Goal: Transaction & Acquisition: Purchase product/service

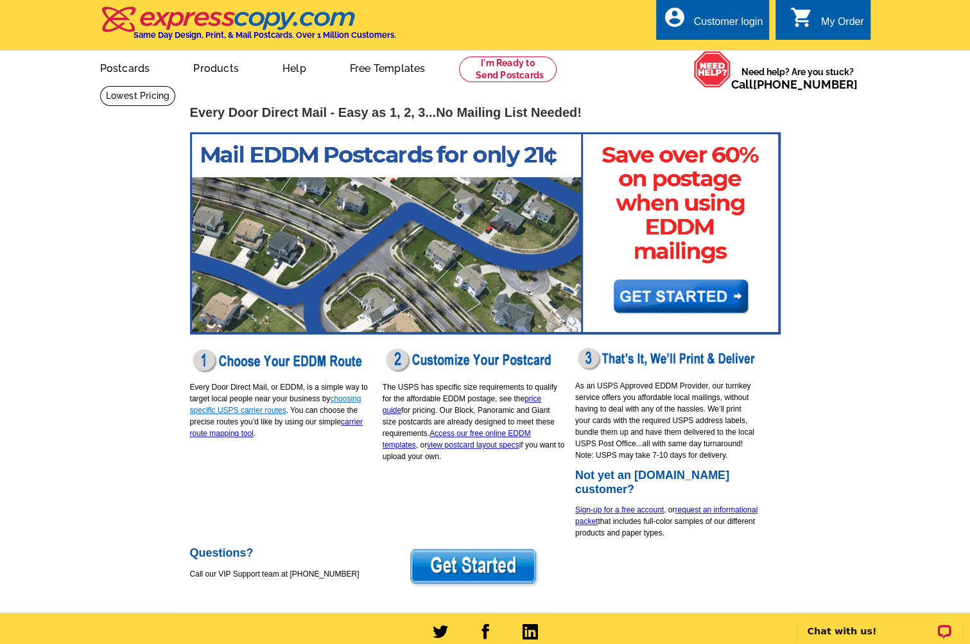
click at [263, 412] on link "choosing specific USPS carrier routes" at bounding box center [275, 404] width 171 height 21
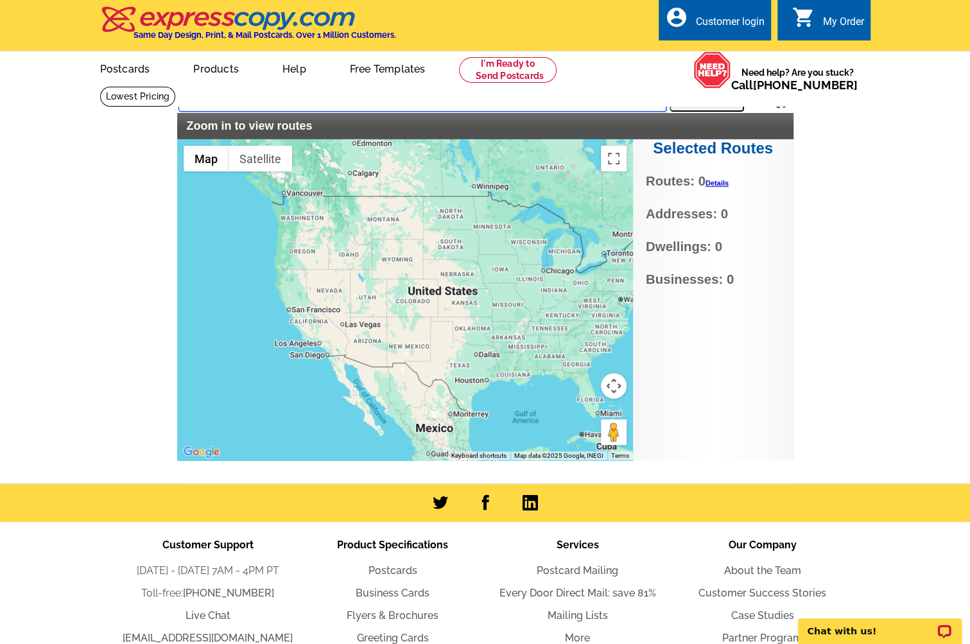
click at [224, 103] on input "text" at bounding box center [422, 100] width 488 height 23
type input "78114"
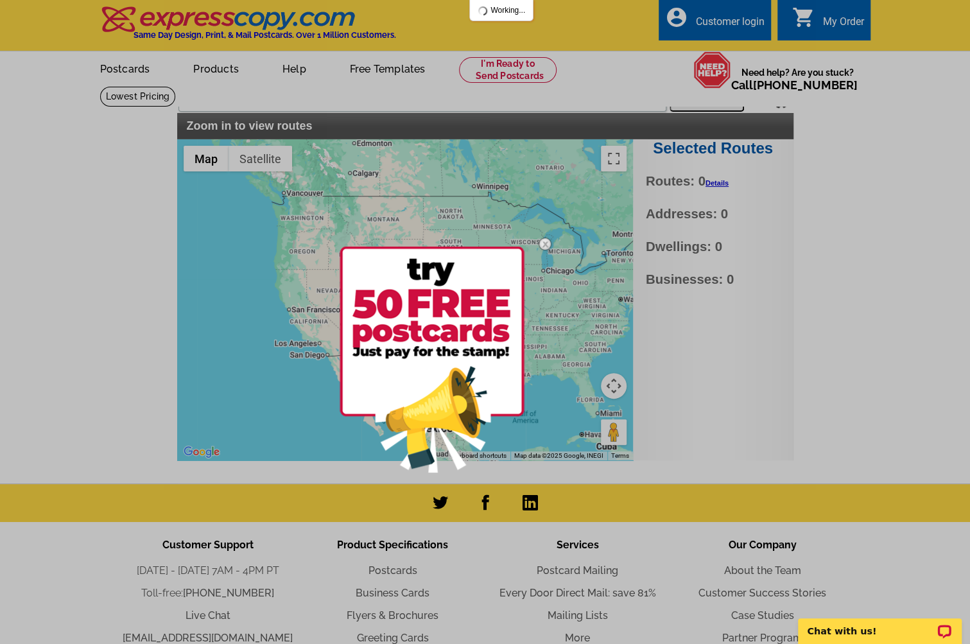
click at [698, 99] on div at bounding box center [485, 322] width 970 height 644
click at [541, 247] on img at bounding box center [544, 243] width 37 height 37
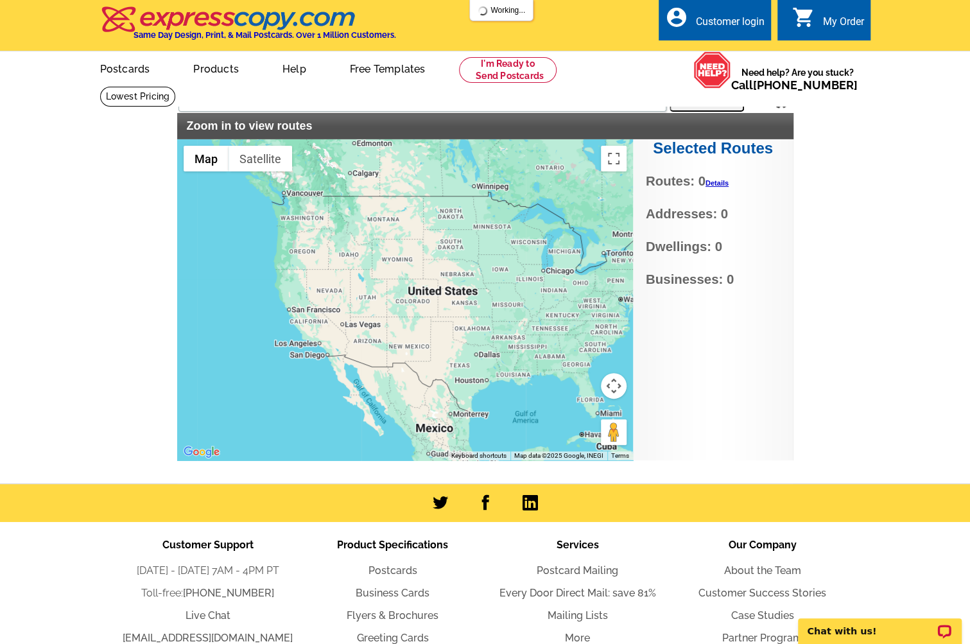
click at [698, 105] on button "Search" at bounding box center [707, 99] width 74 height 26
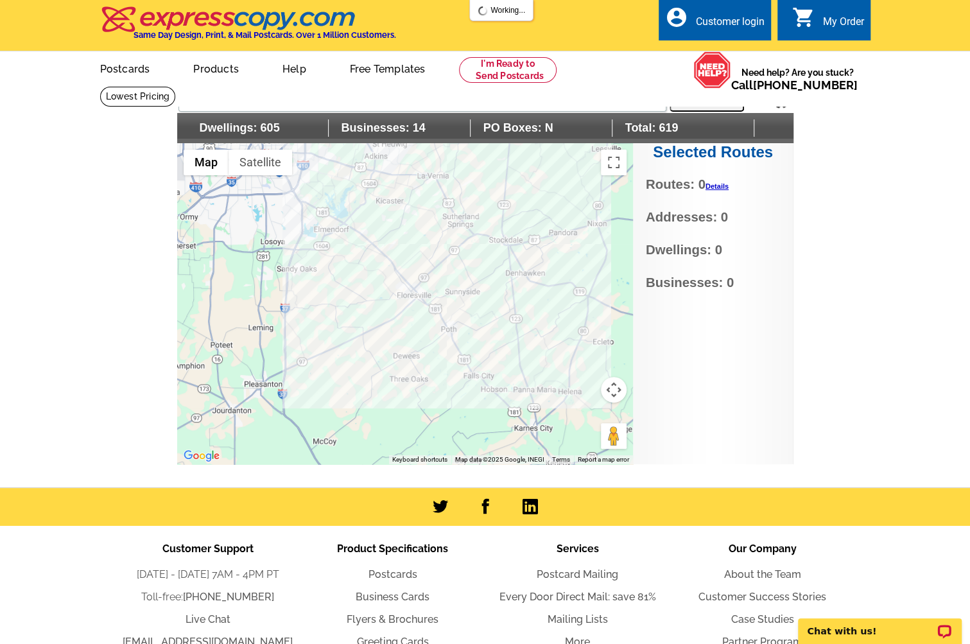
click at [401, 256] on div at bounding box center [405, 303] width 456 height 321
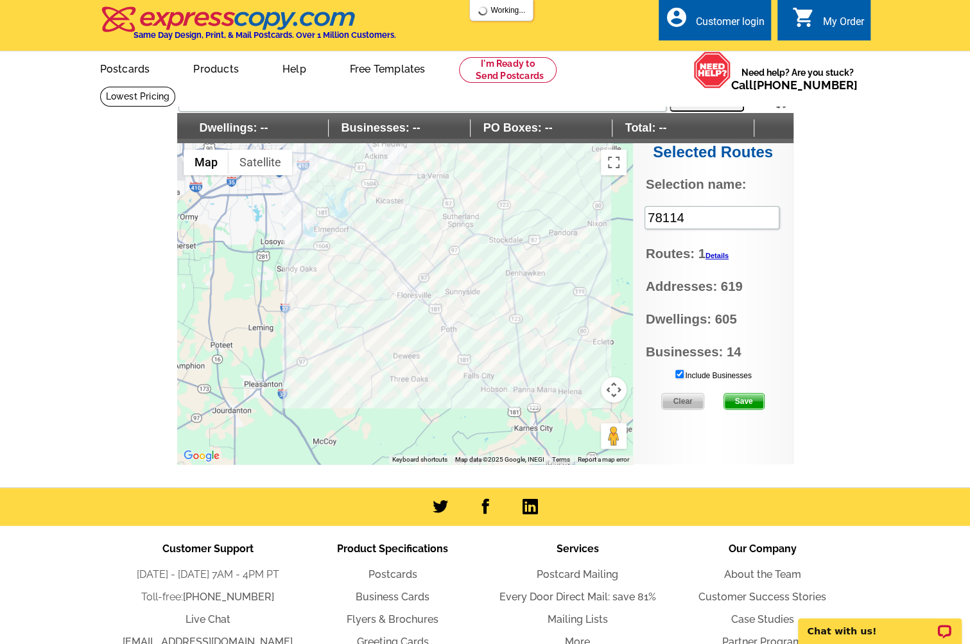
click at [742, 401] on span "Save" at bounding box center [744, 401] width 40 height 15
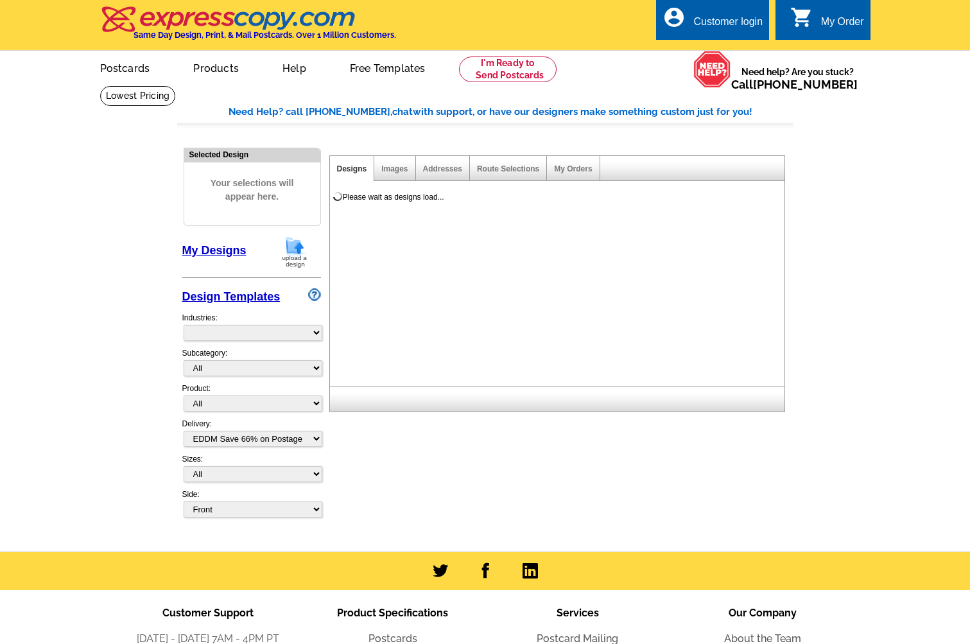
select select "4"
select select "785"
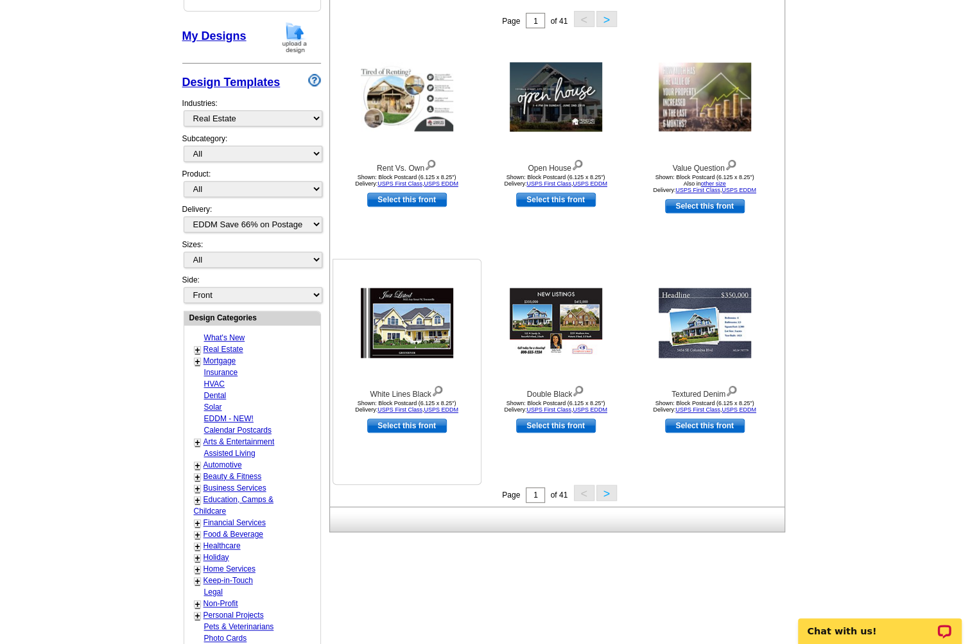
scroll to position [128, 0]
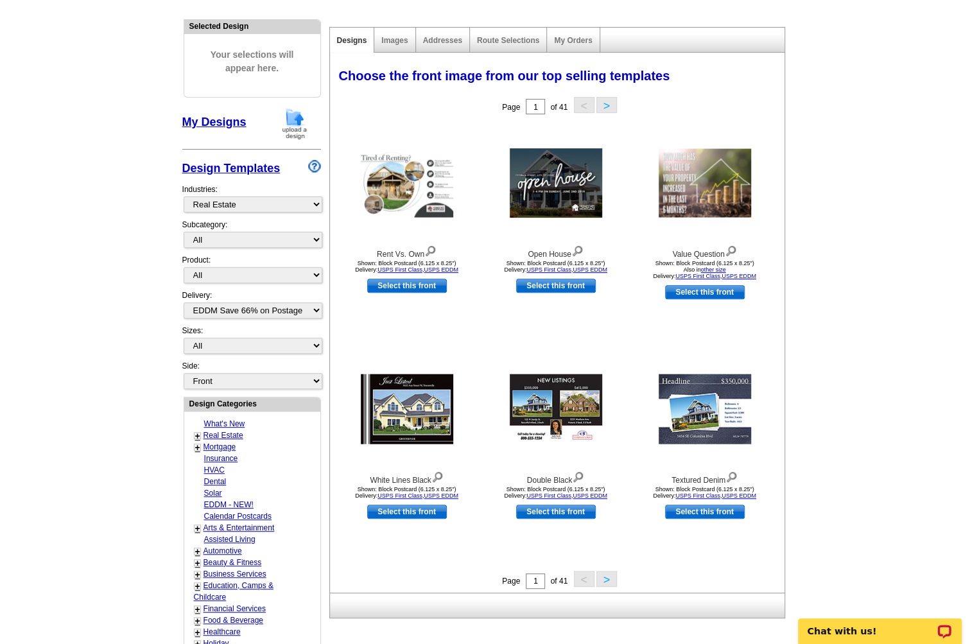
click at [606, 106] on button ">" at bounding box center [606, 105] width 21 height 16
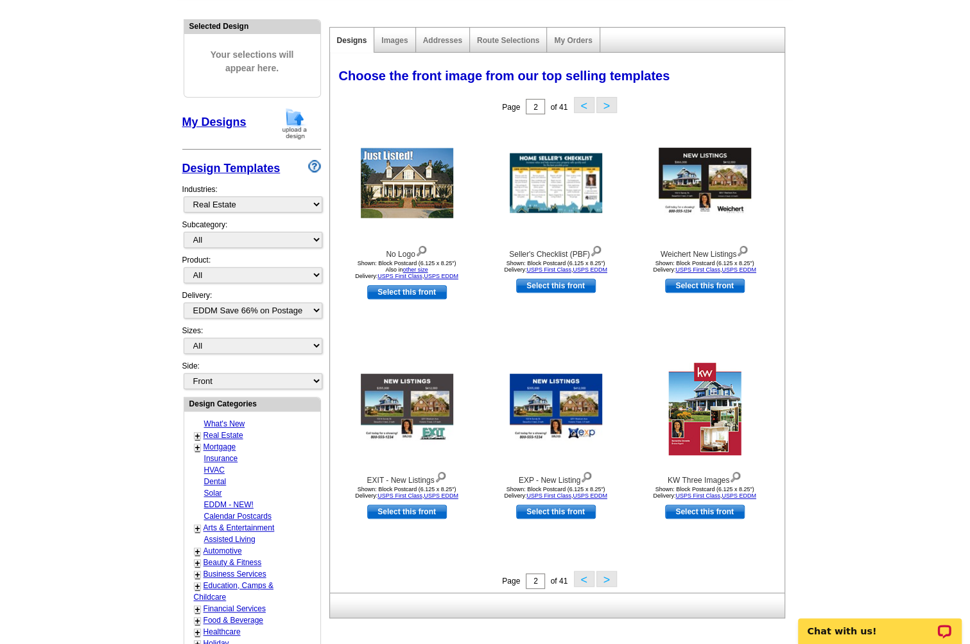
click at [606, 106] on button ">" at bounding box center [606, 105] width 21 height 16
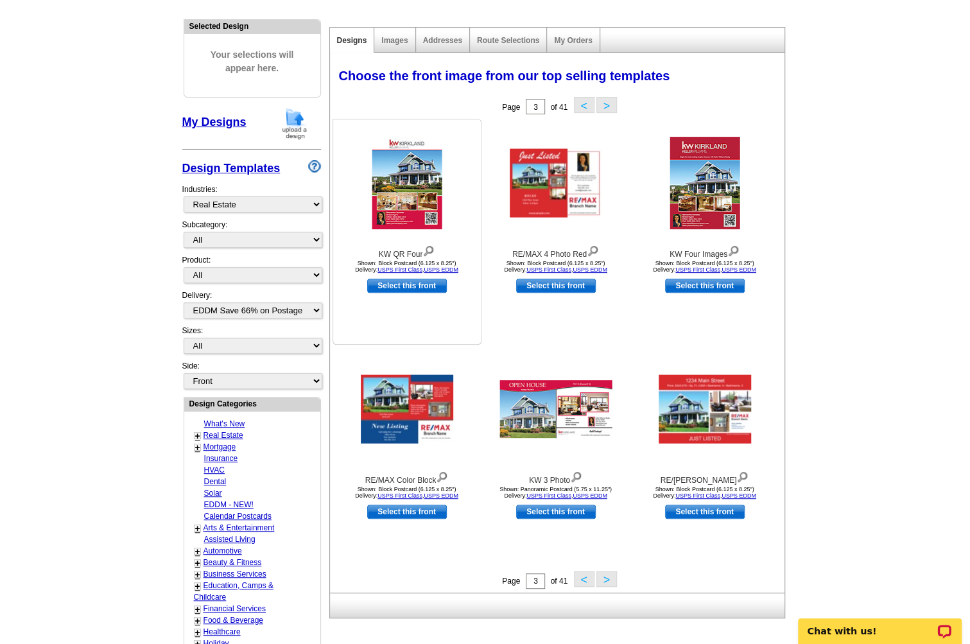
click at [403, 288] on link "Select this front" at bounding box center [407, 286] width 80 height 14
select select "14"
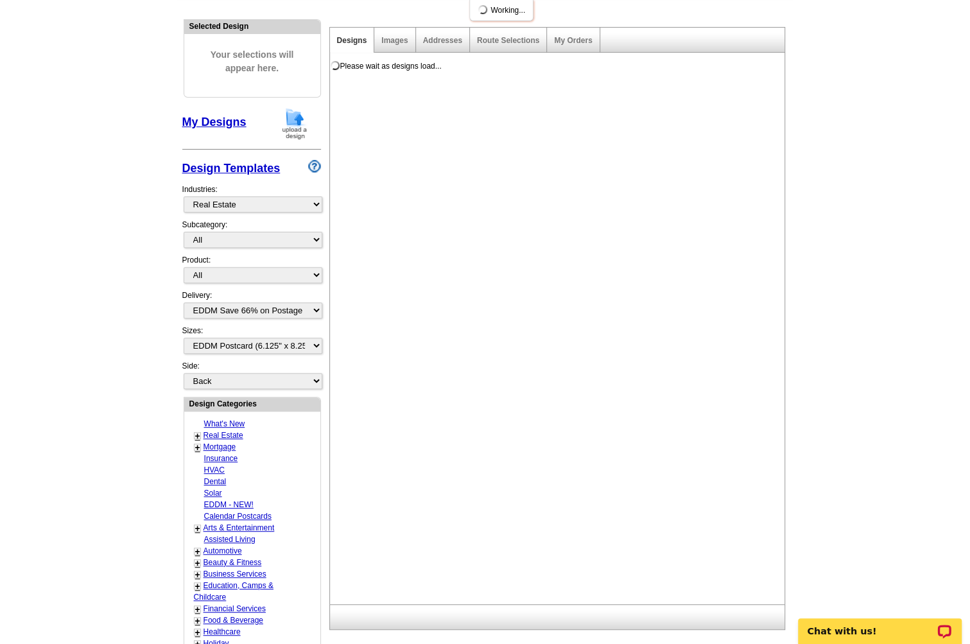
scroll to position [0, 0]
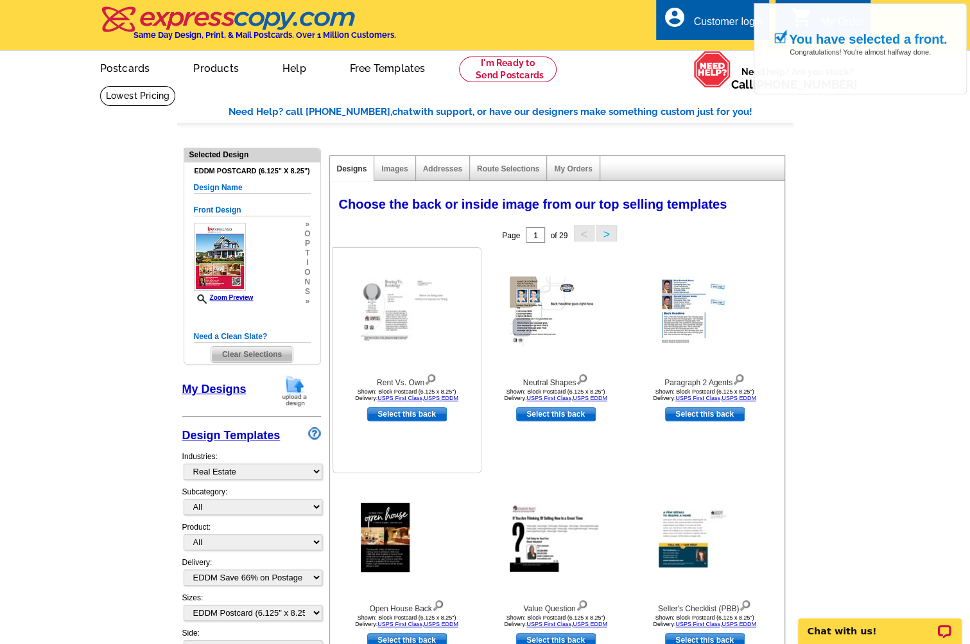
click at [420, 418] on link "Select this back" at bounding box center [407, 414] width 80 height 14
select select "front"
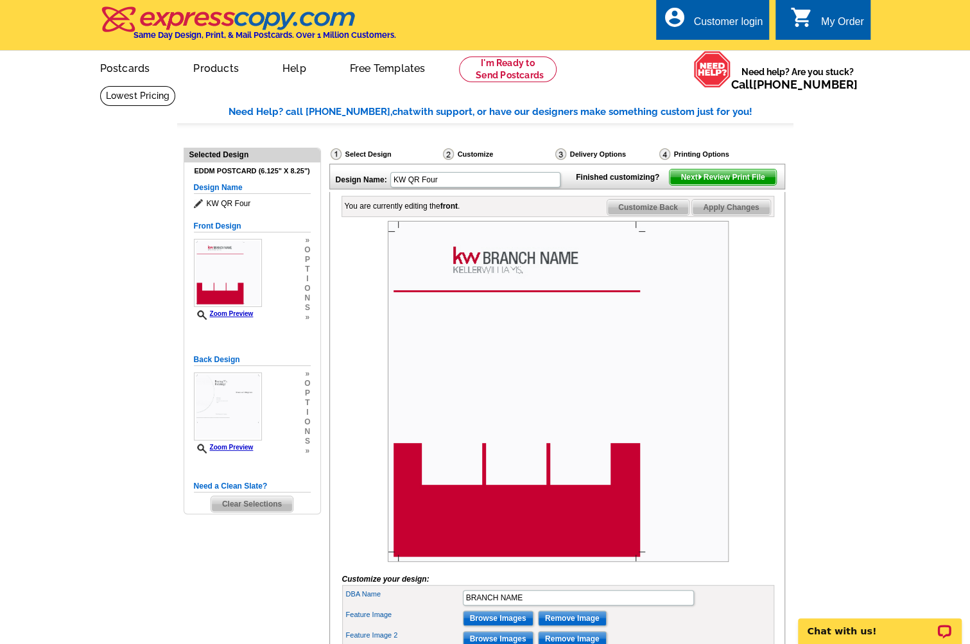
click at [690, 156] on div "Printing Options" at bounding box center [715, 154] width 114 height 13
